Goal: Find specific page/section: Find specific page/section

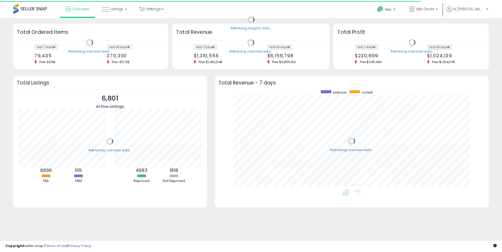
scroll to position [100, 266]
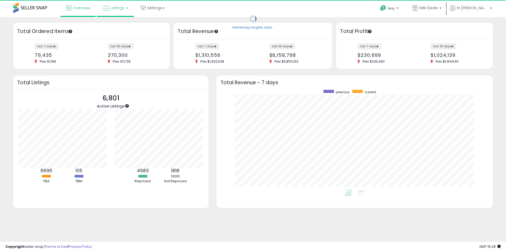
click at [116, 10] on span "Listings" at bounding box center [118, 7] width 14 height 5
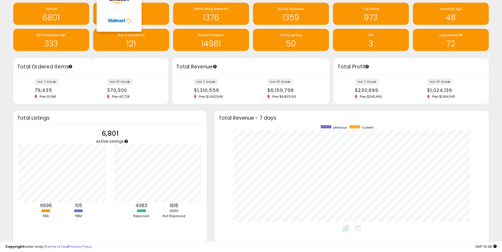
scroll to position [0, 0]
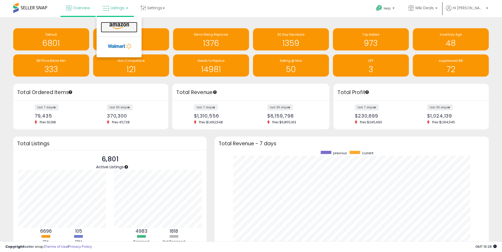
click at [119, 29] on icon at bounding box center [119, 26] width 23 height 7
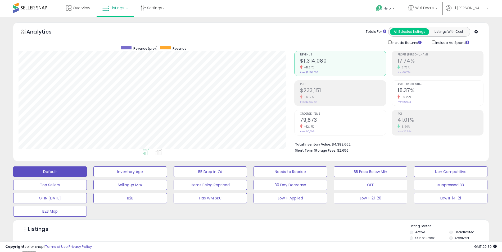
scroll to position [132, 0]
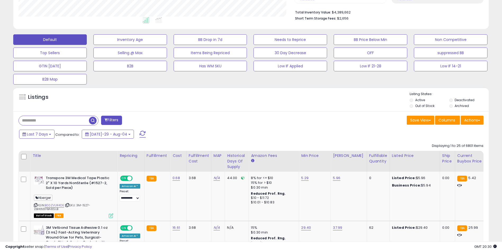
click at [94, 119] on span "button" at bounding box center [93, 121] width 8 height 8
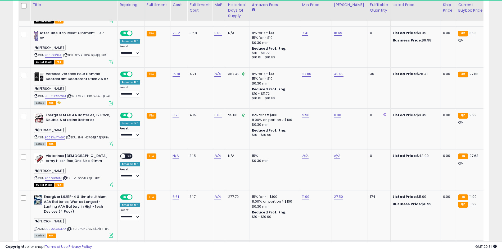
scroll to position [108, 276]
